Goal: Task Accomplishment & Management: Use online tool/utility

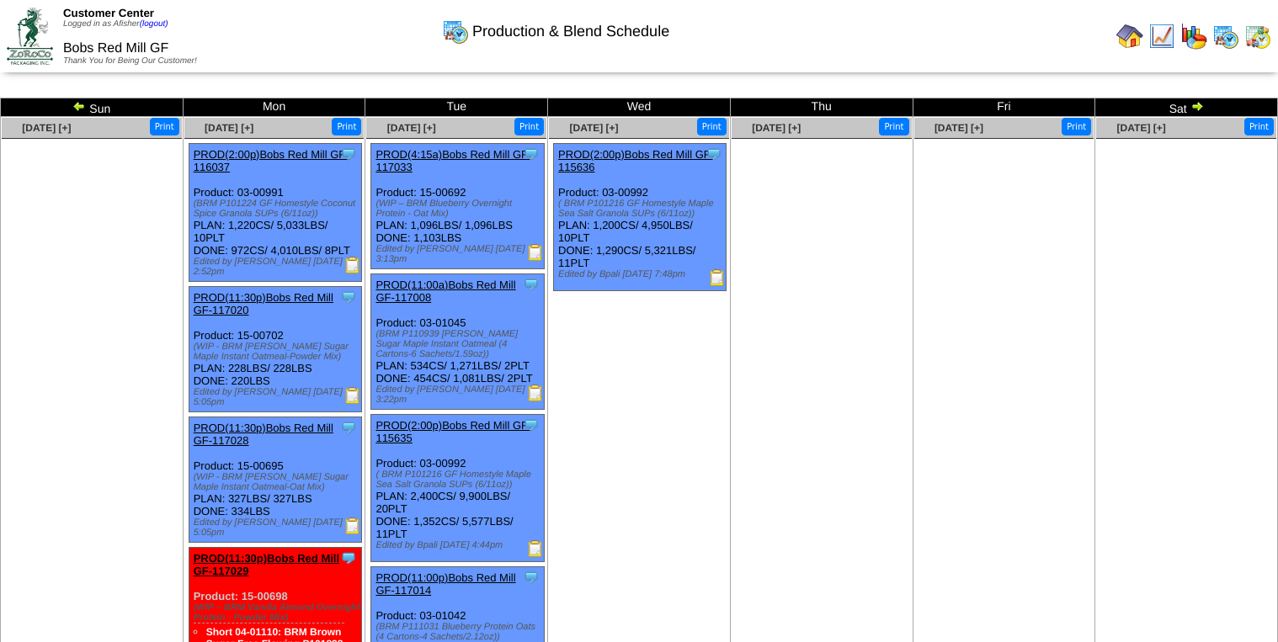
scroll to position [202, 0]
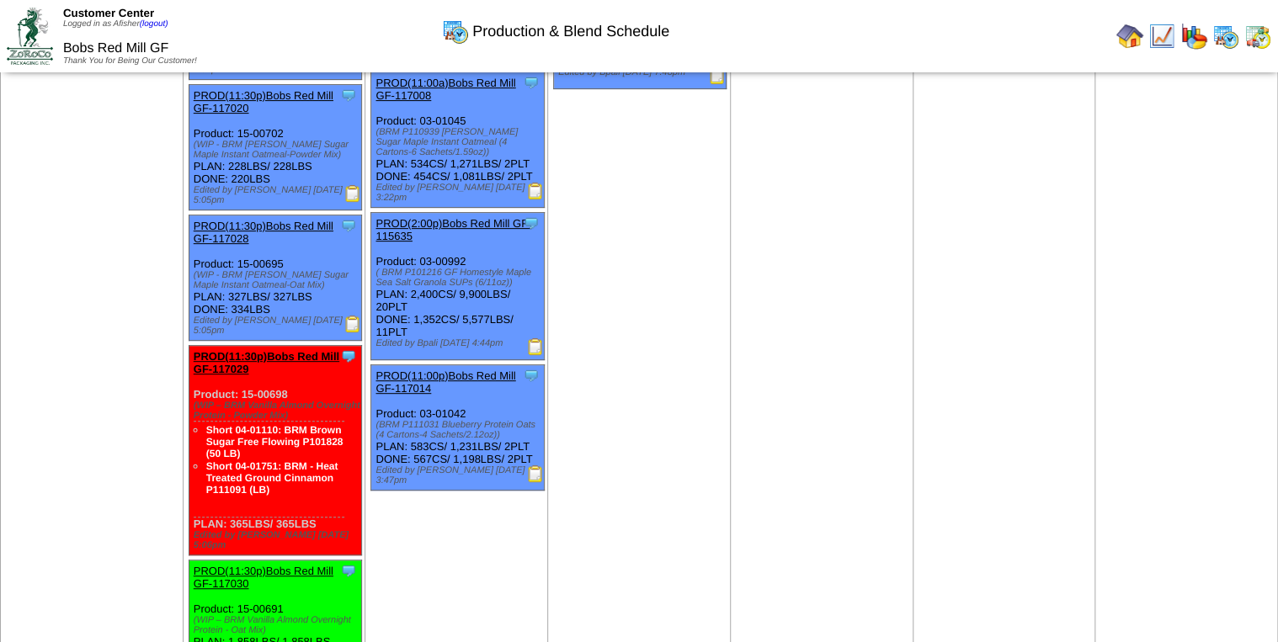
click at [1251, 44] on img at bounding box center [1257, 36] width 27 height 27
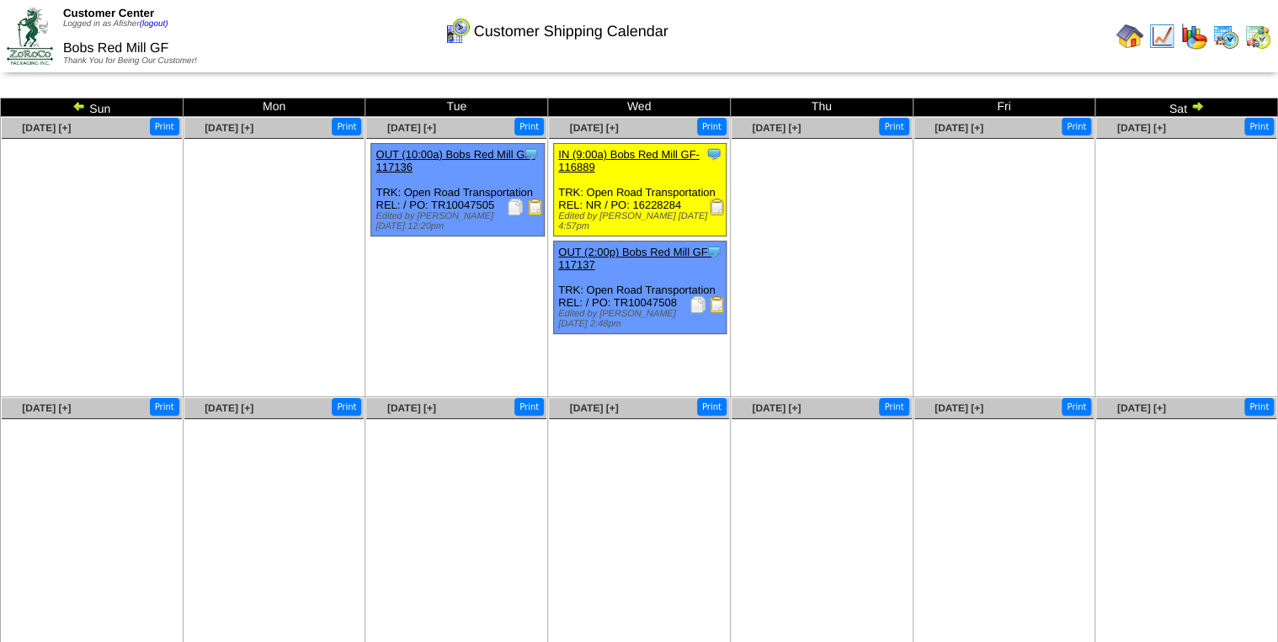
click at [82, 105] on img at bounding box center [78, 105] width 13 height 13
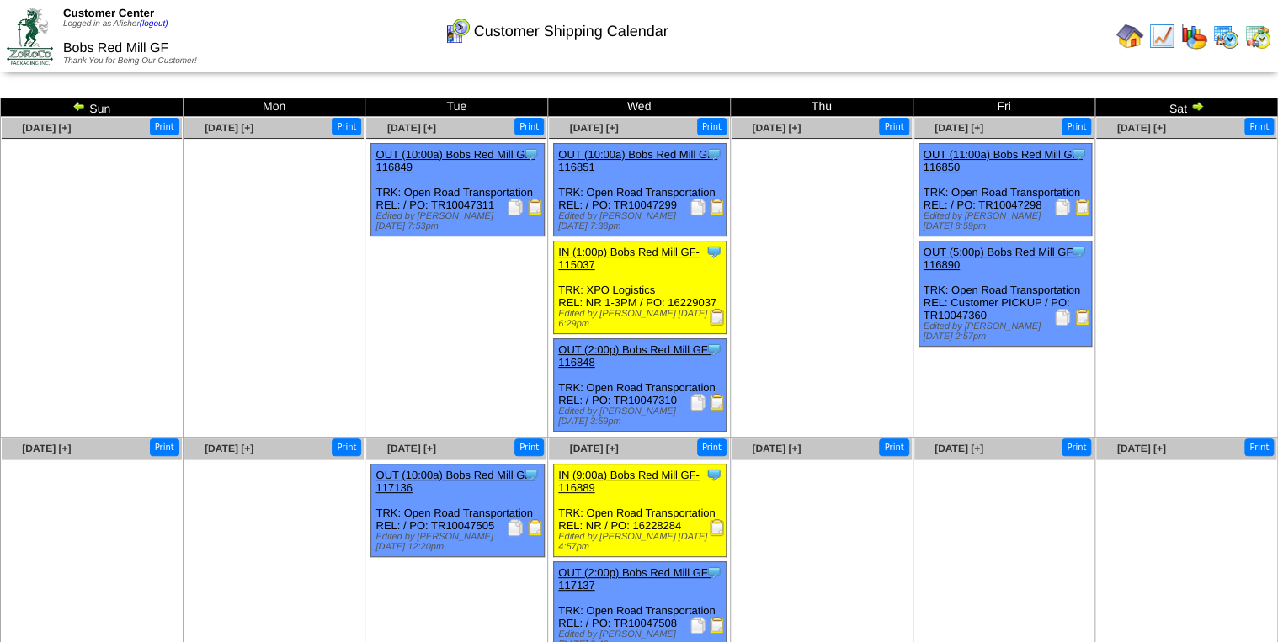
click at [1081, 311] on img at bounding box center [1082, 317] width 17 height 17
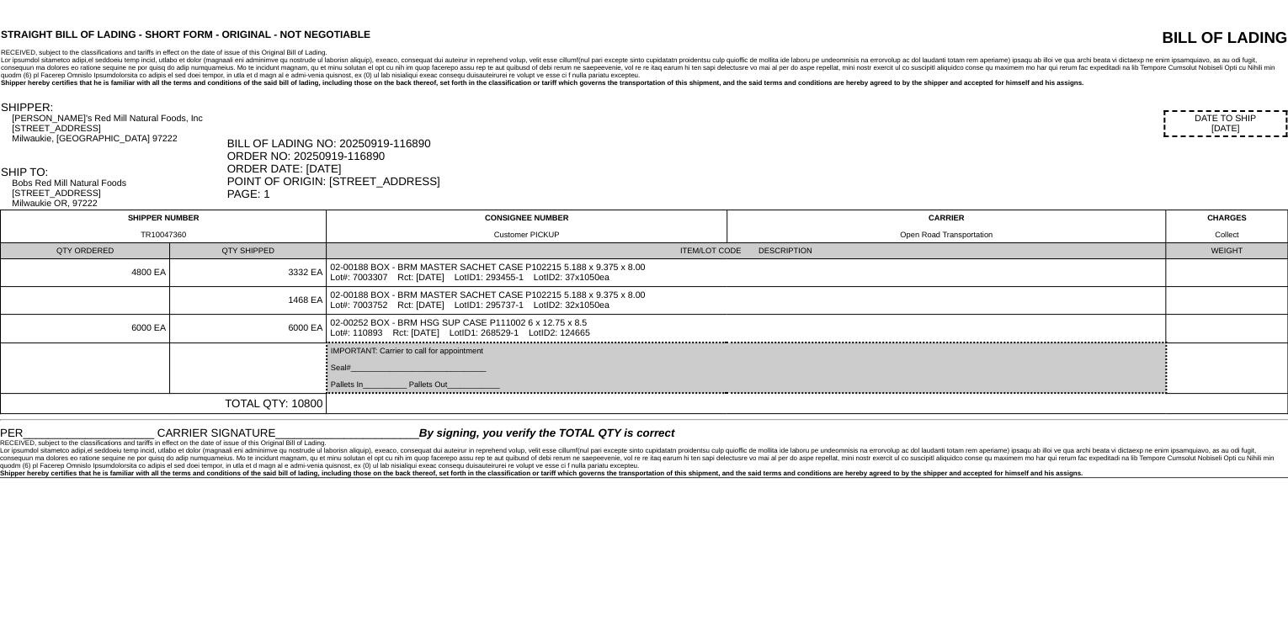
click at [832, 104] on td "DATE TO SHIP [DATE] BILL OF LADING NO: 20250919-116890 ORDER NO: 20250919-11689…" at bounding box center [756, 154] width 1061 height 109
